Goal: Navigation & Orientation: Find specific page/section

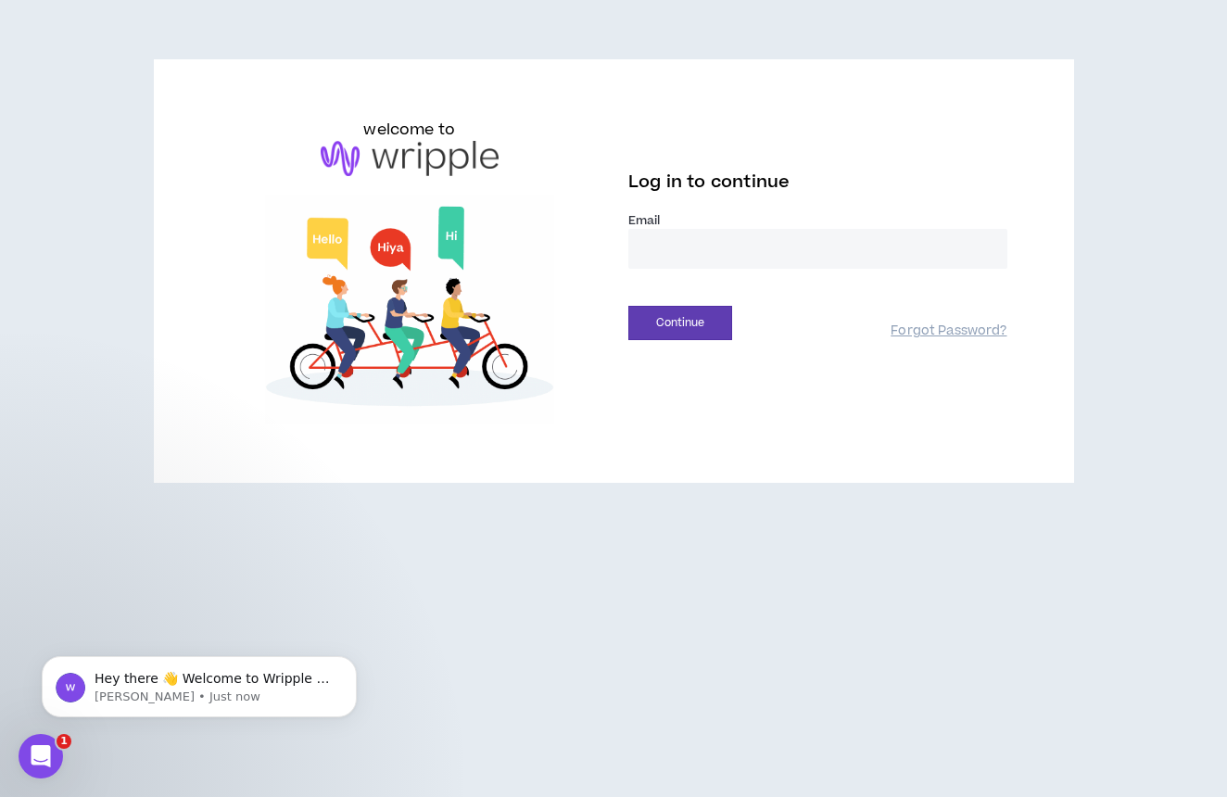
click at [681, 271] on div "Email *" at bounding box center [817, 247] width 379 height 71
type input "**********"
click at [680, 322] on button "Continue" at bounding box center [680, 323] width 104 height 34
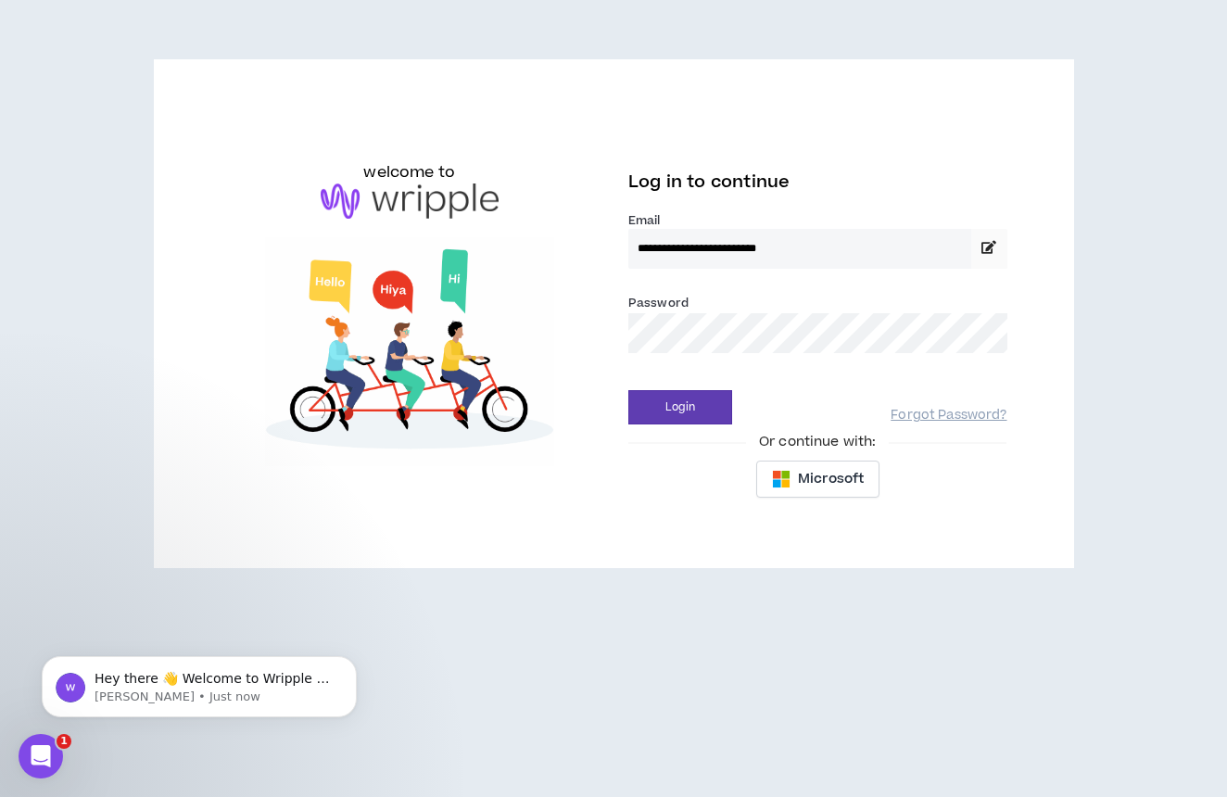
click at [680, 407] on button "Login" at bounding box center [680, 407] width 104 height 34
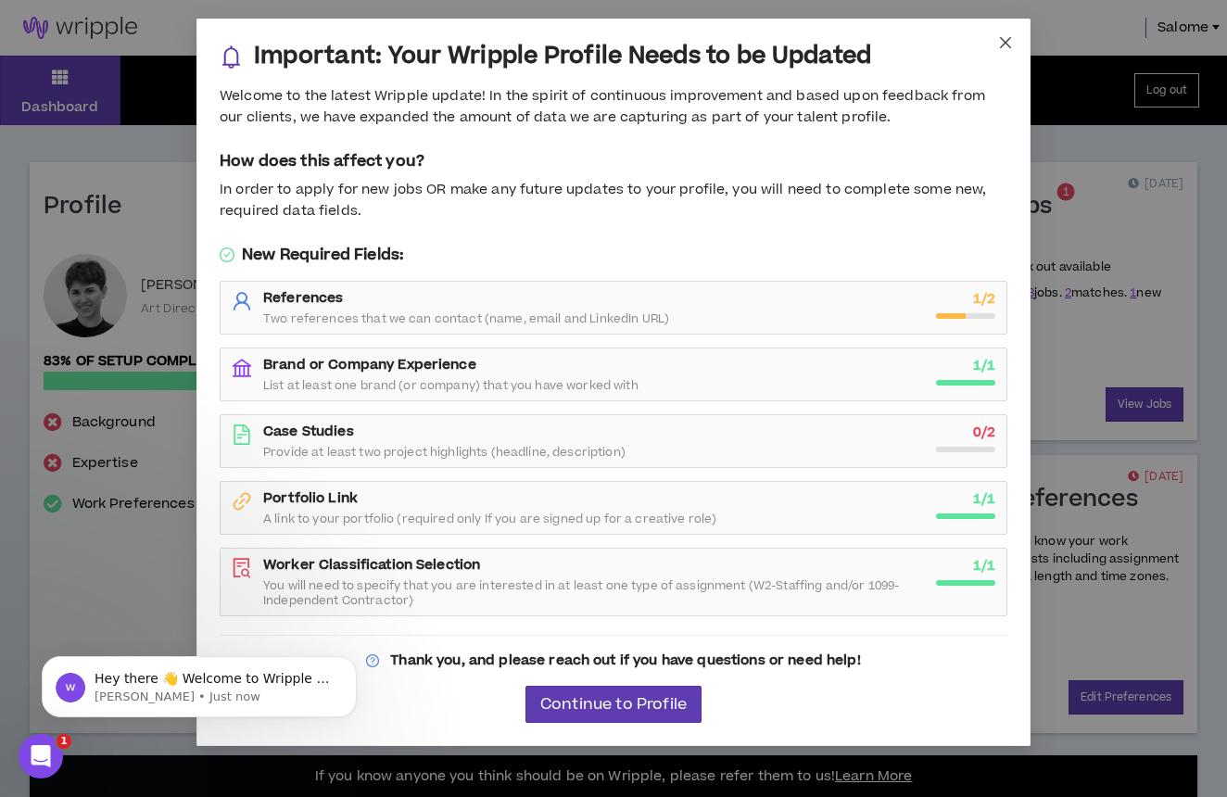
click at [1000, 41] on icon "close" at bounding box center [1005, 42] width 15 height 15
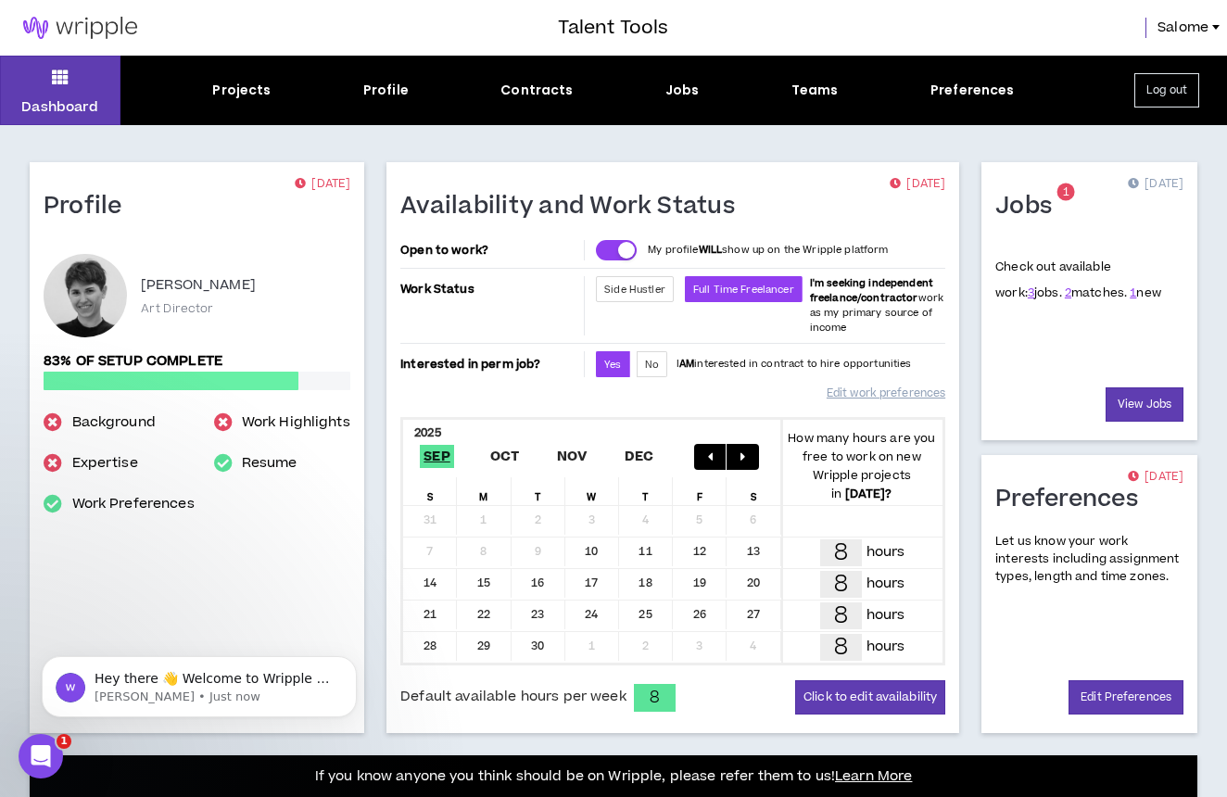
click at [721, 91] on div "Projects Profile Contracts Jobs Teams Preferences" at bounding box center [613, 90] width 986 height 19
click at [687, 91] on div "Jobs" at bounding box center [682, 90] width 34 height 19
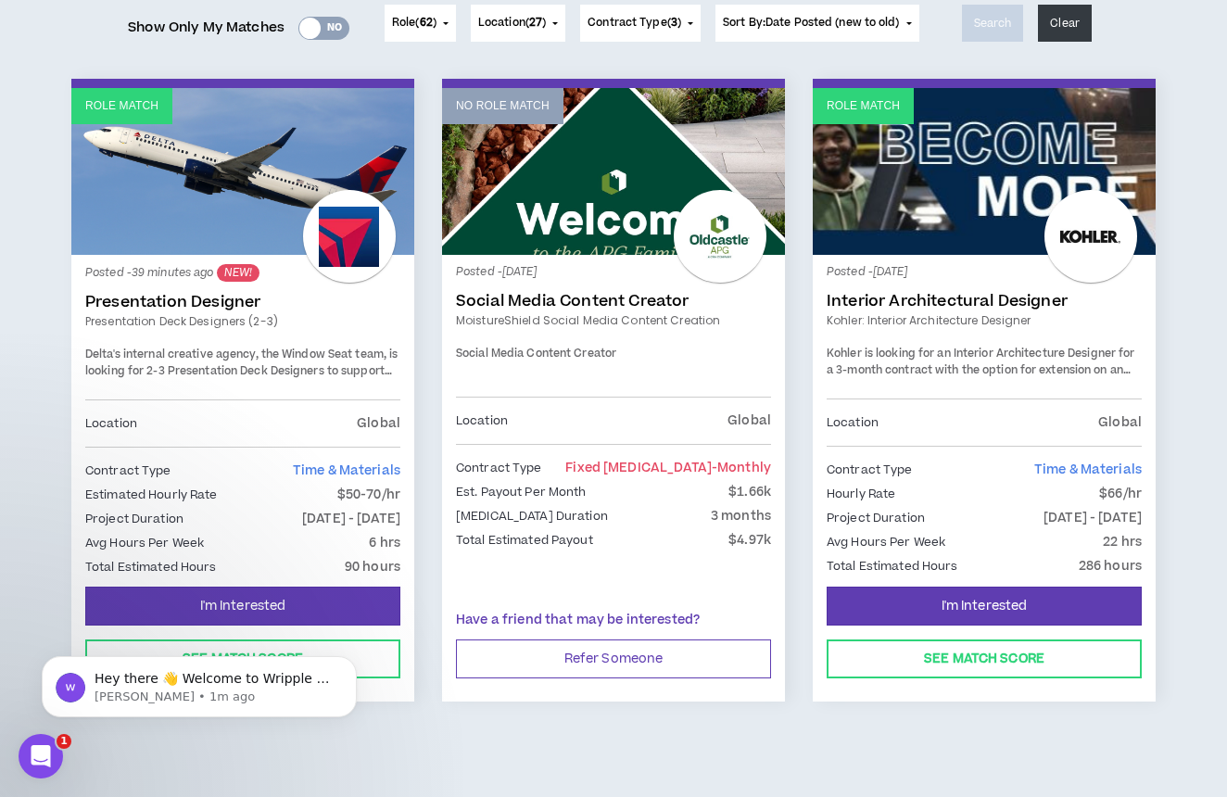
scroll to position [253, 0]
